Goal: Transaction & Acquisition: Purchase product/service

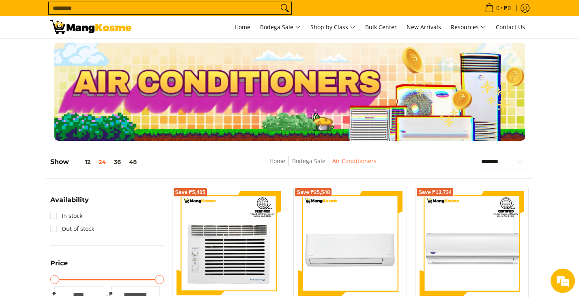
click at [549, 122] on div at bounding box center [289, 92] width 579 height 98
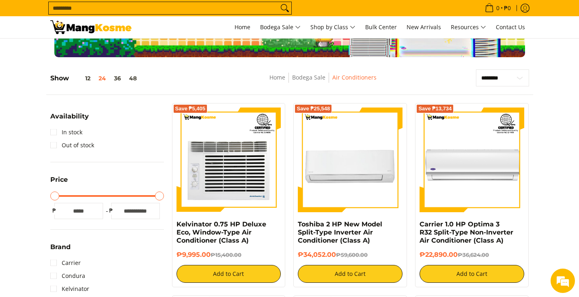
scroll to position [93, 0]
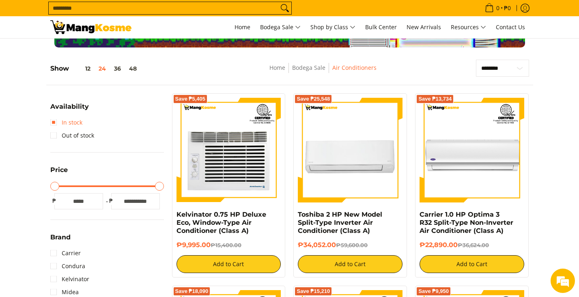
click at [51, 122] on link "In stock" at bounding box center [66, 122] width 32 height 13
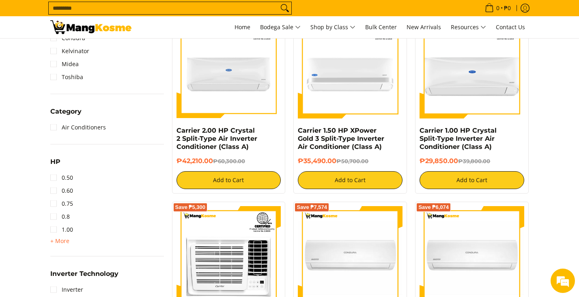
scroll to position [372, 0]
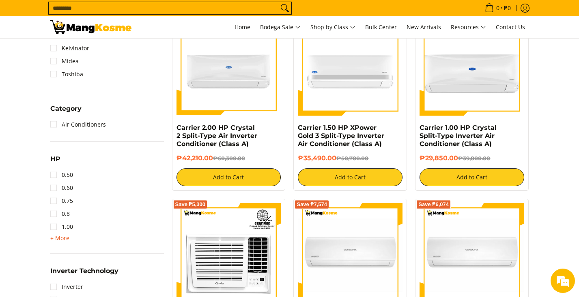
click at [54, 237] on span "+ More" at bounding box center [59, 238] width 19 height 6
click at [54, 240] on link "1.50" at bounding box center [61, 239] width 23 height 13
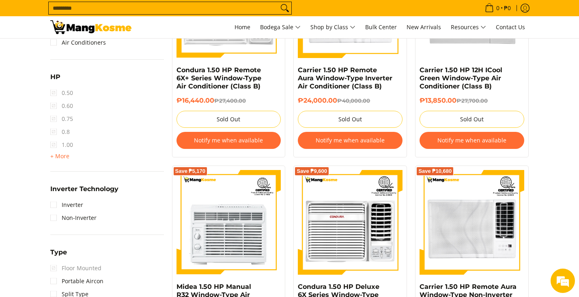
scroll to position [456, 0]
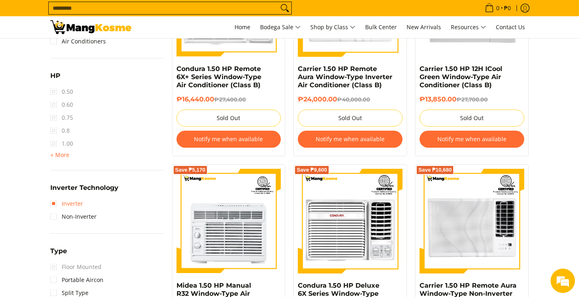
click at [53, 202] on link "Inverter" at bounding box center [66, 203] width 33 height 13
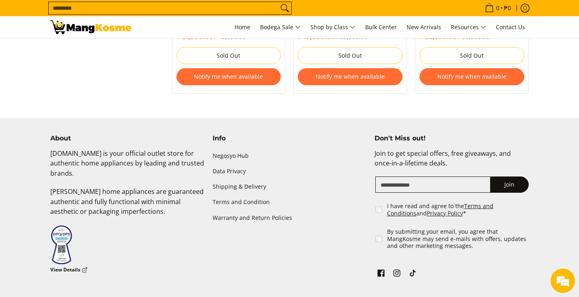
scroll to position [1218, 0]
